Goal: Browse casually: Explore the website without a specific task or goal

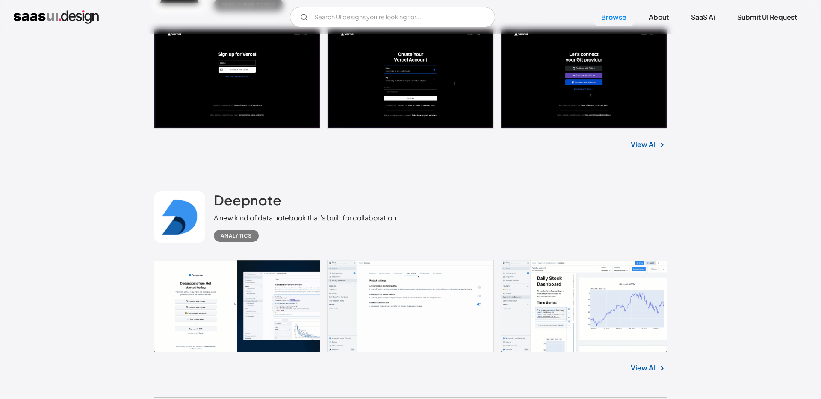
scroll to position [4675, 0]
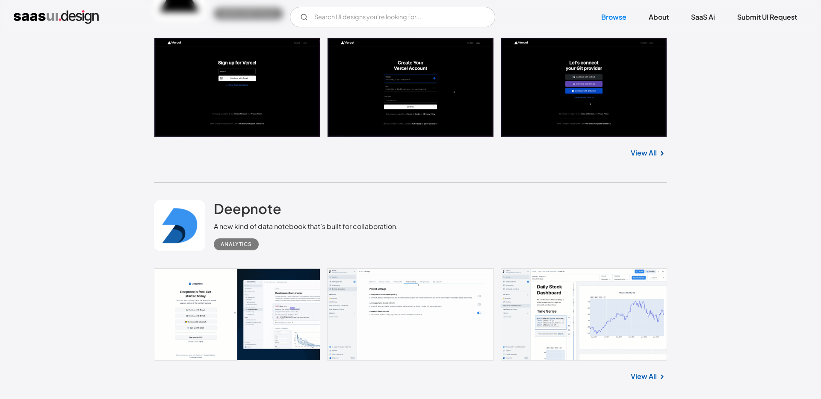
click at [398, 337] on link at bounding box center [410, 315] width 513 height 92
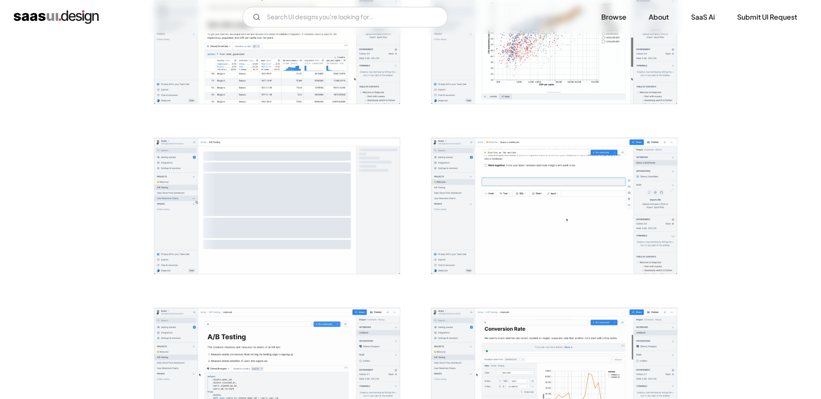
scroll to position [1866, 0]
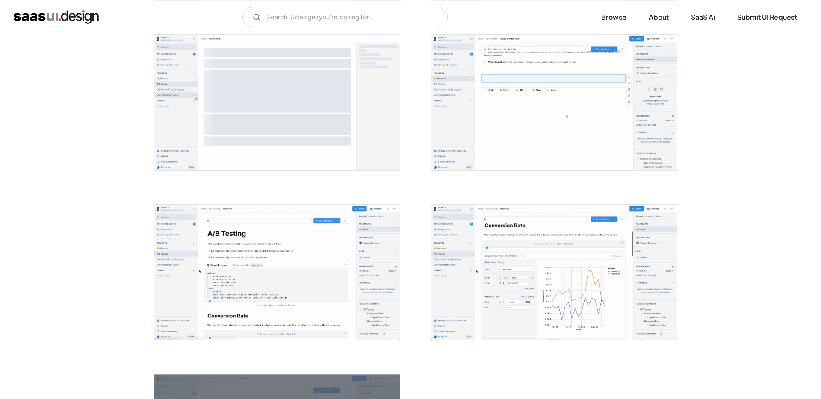
click at [284, 271] on img "open lightbox" at bounding box center [276, 273] width 245 height 136
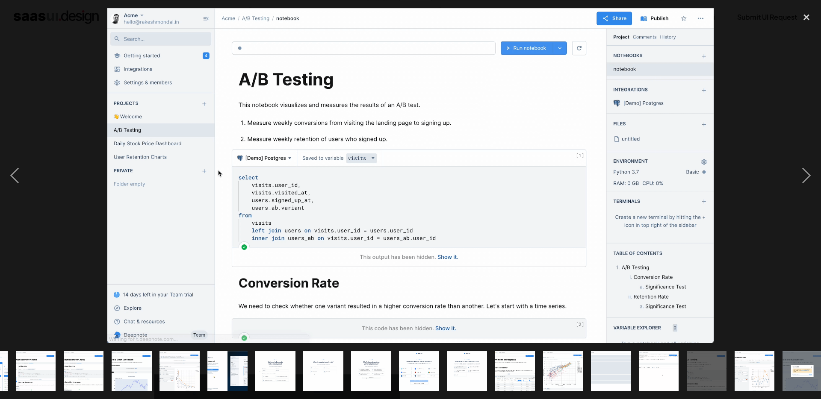
scroll to position [0, 385]
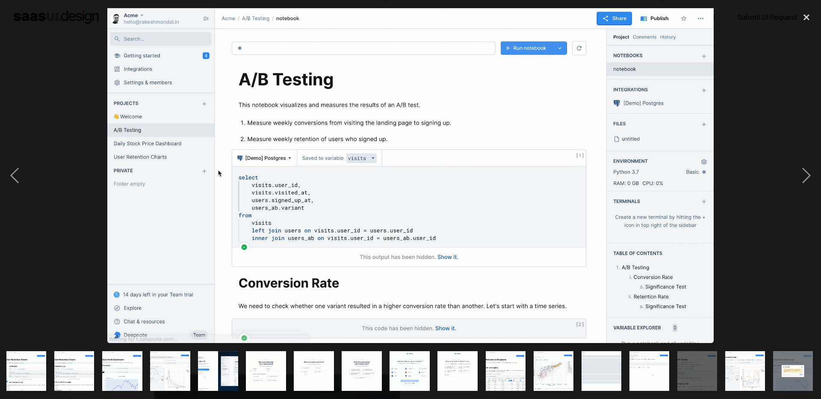
click at [259, 381] on img "show item 14 of 25" at bounding box center [266, 372] width 72 height 40
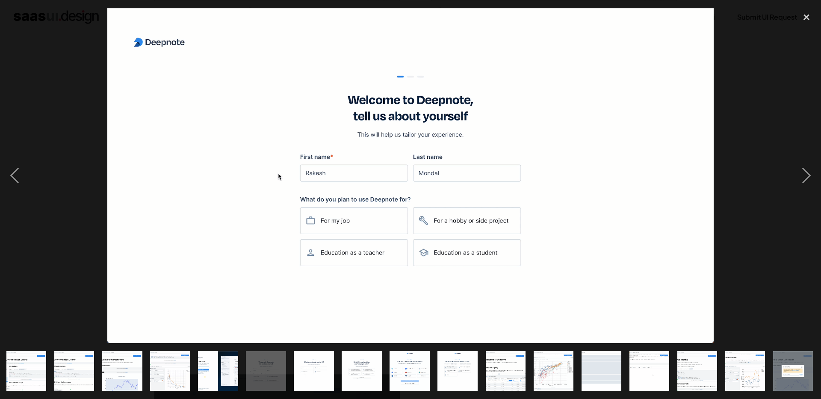
click at [313, 377] on img "show item 15 of 25" at bounding box center [314, 372] width 72 height 40
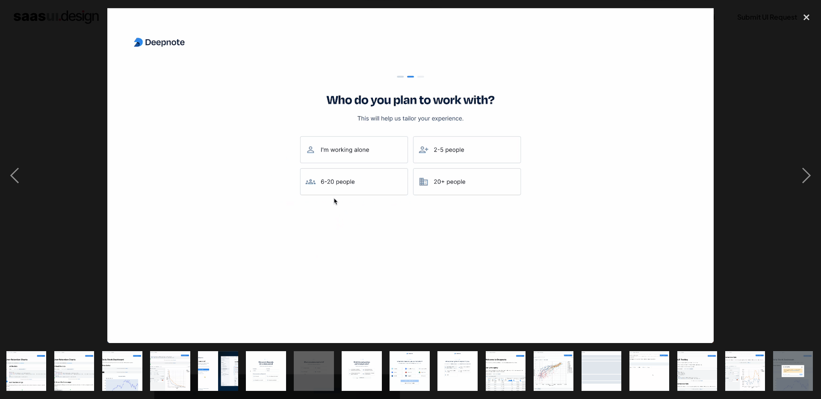
click at [381, 377] on img "show item 16 of 25" at bounding box center [362, 372] width 72 height 40
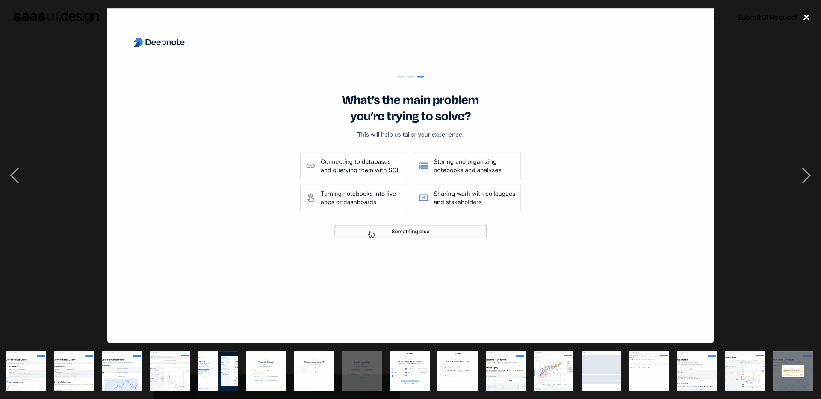
click at [804, 18] on div "close lightbox" at bounding box center [806, 17] width 29 height 19
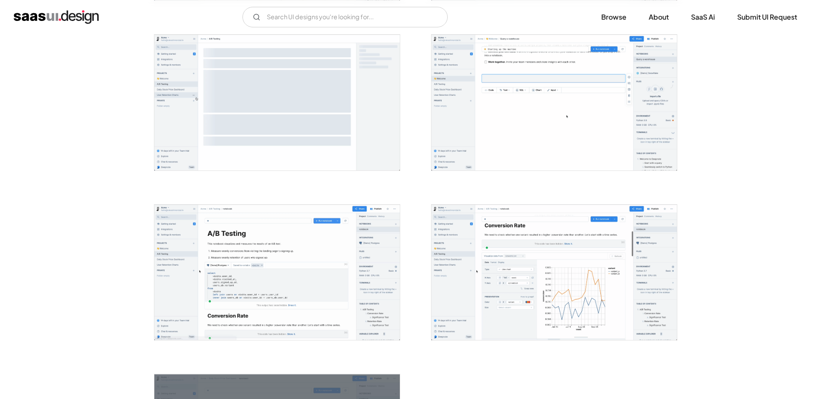
scroll to position [0, 0]
